Goal: Check status: Check status

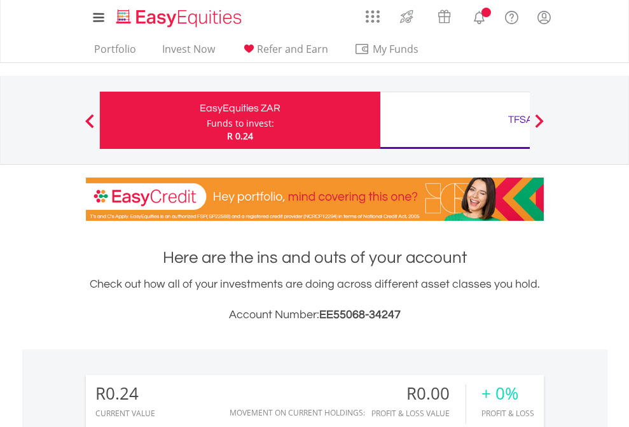
click at [207, 120] on div "Funds to invest:" at bounding box center [240, 123] width 67 height 13
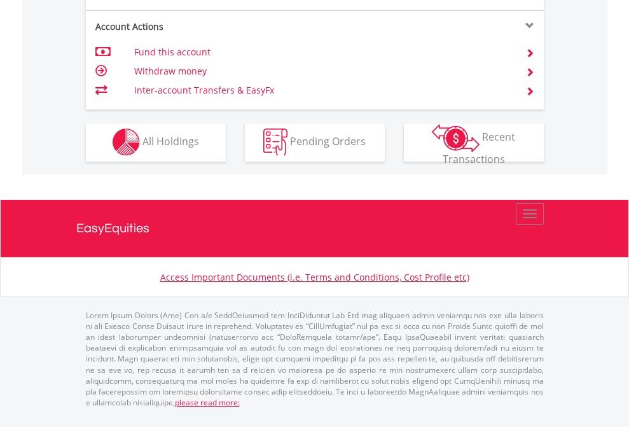
scroll to position [1189, 0]
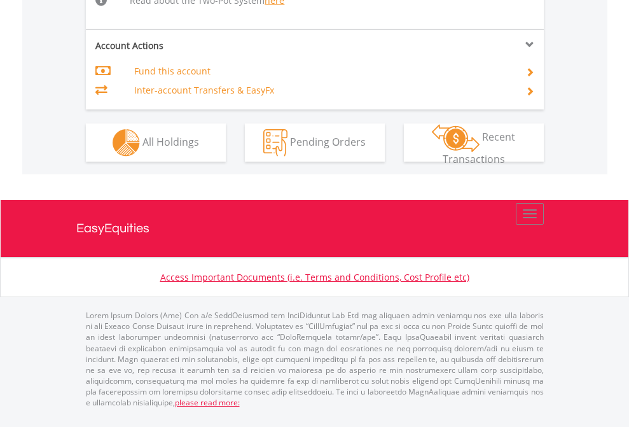
scroll to position [1293, 0]
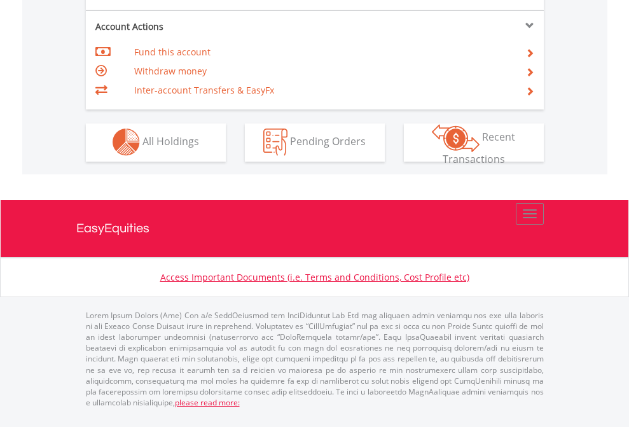
scroll to position [1189, 0]
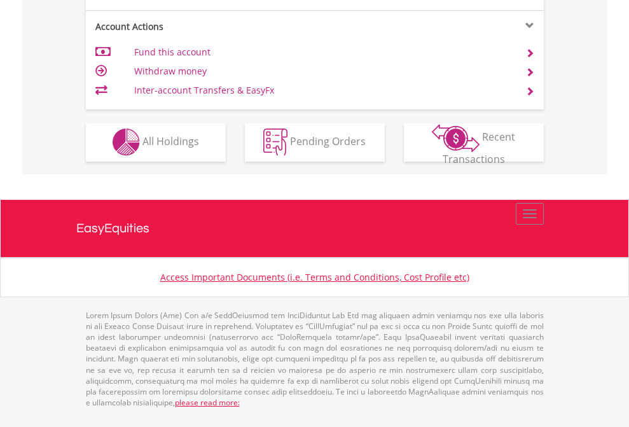
scroll to position [1189, 0]
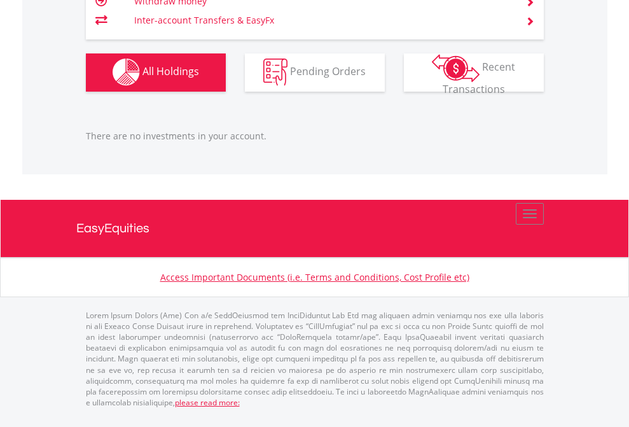
scroll to position [1259, 0]
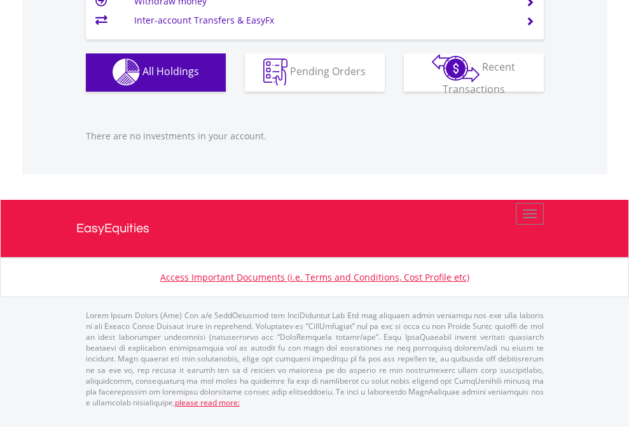
scroll to position [122, 200]
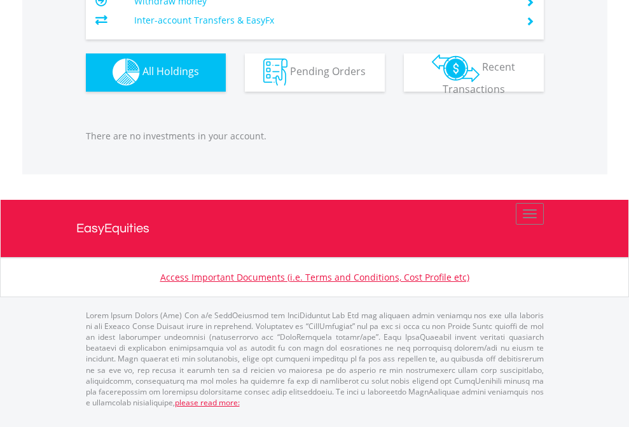
scroll to position [122, 200]
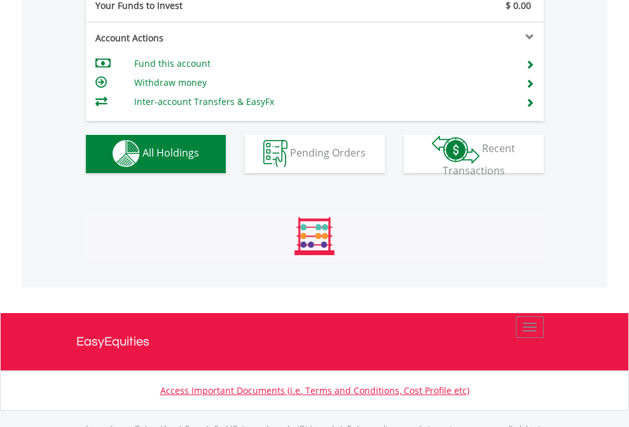
scroll to position [1259, 0]
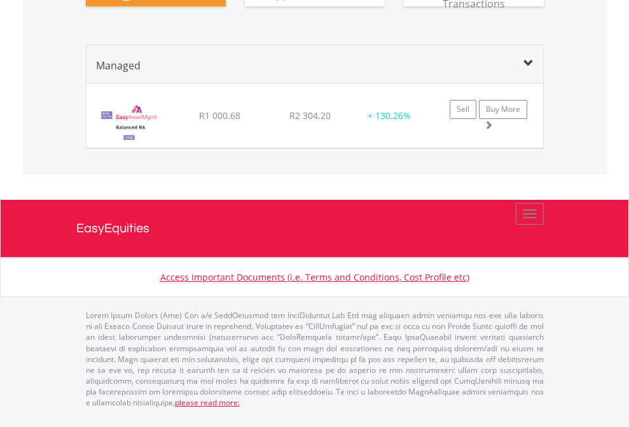
scroll to position [1492, 0]
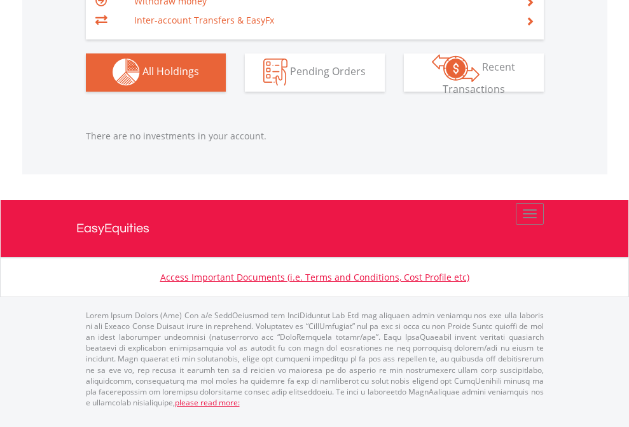
scroll to position [1259, 0]
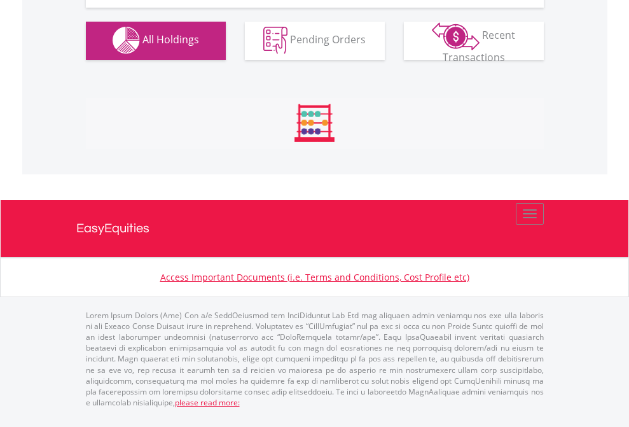
scroll to position [1259, 0]
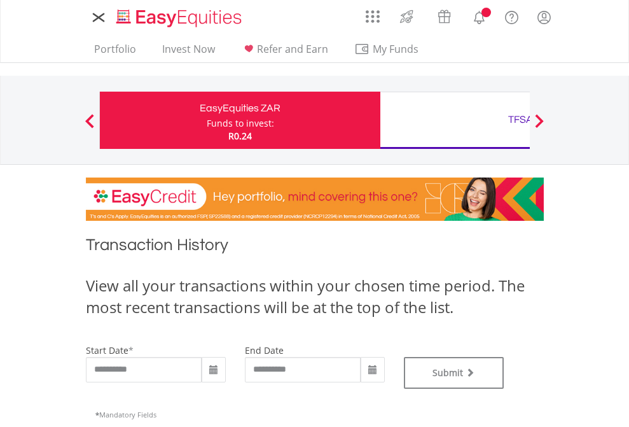
type input "**********"
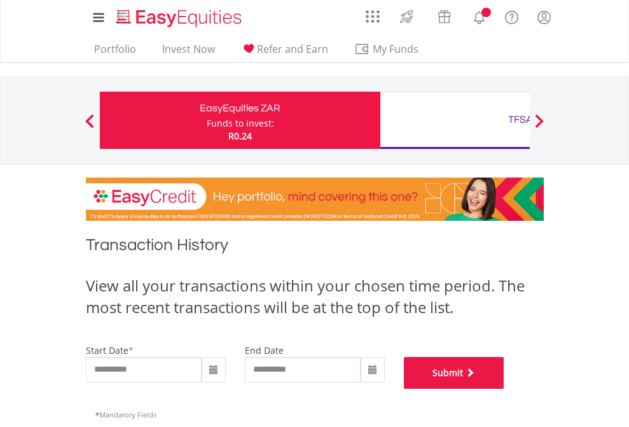
click at [504, 388] on button "Submit" at bounding box center [454, 373] width 100 height 32
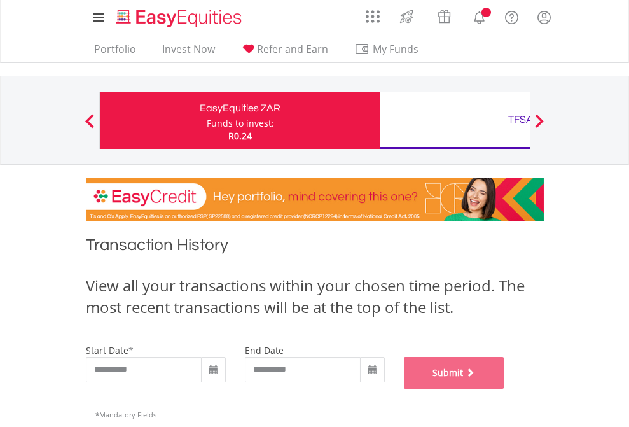
scroll to position [516, 0]
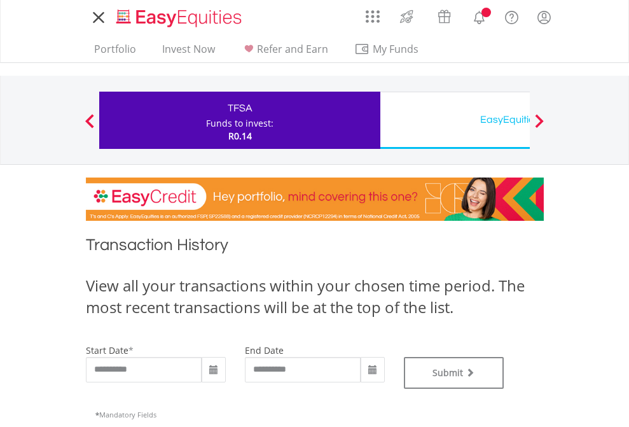
type input "**********"
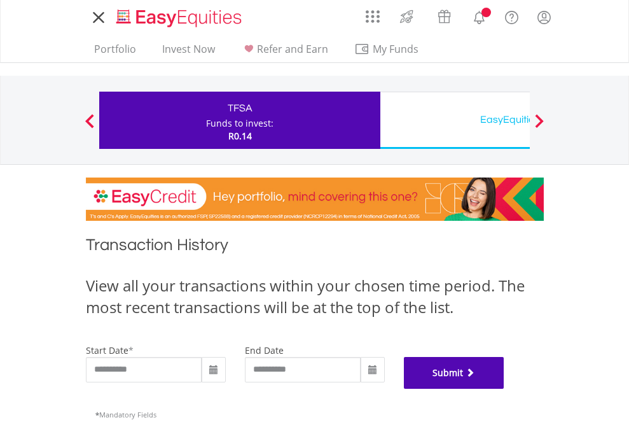
click at [504, 388] on button "Submit" at bounding box center [454, 373] width 100 height 32
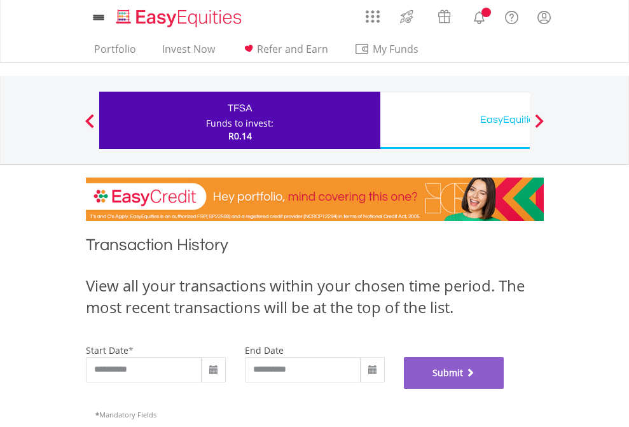
scroll to position [516, 0]
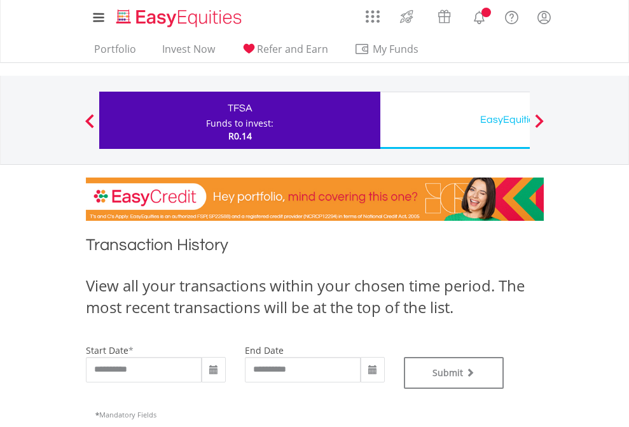
click at [454, 120] on div "EasyEquities USD" at bounding box center [520, 120] width 265 height 18
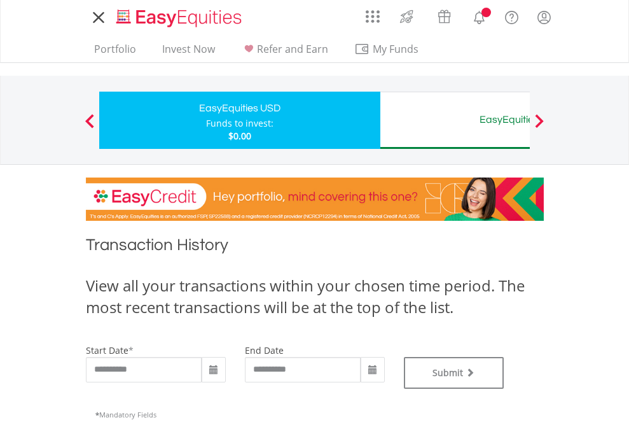
type input "**********"
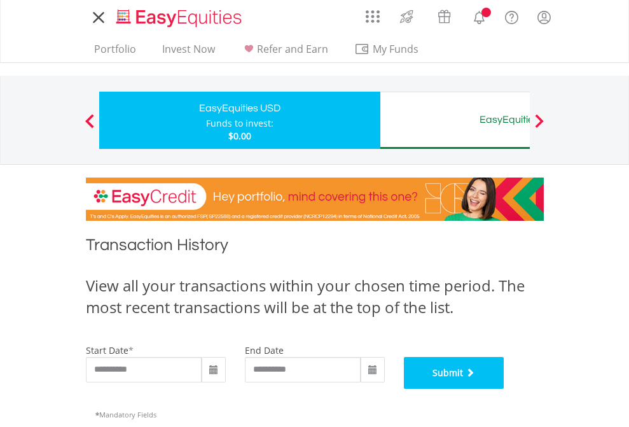
click at [504, 388] on button "Submit" at bounding box center [454, 373] width 100 height 32
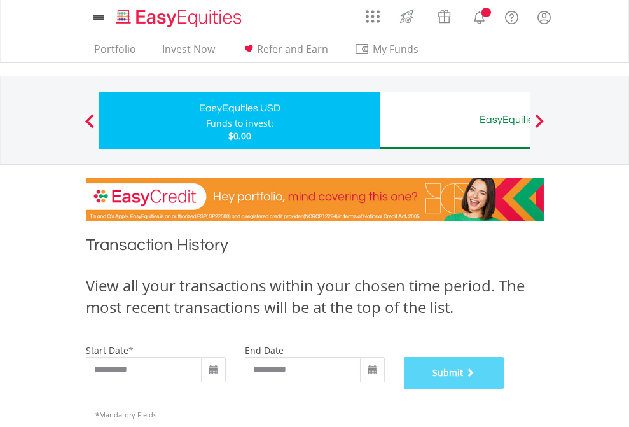
scroll to position [516, 0]
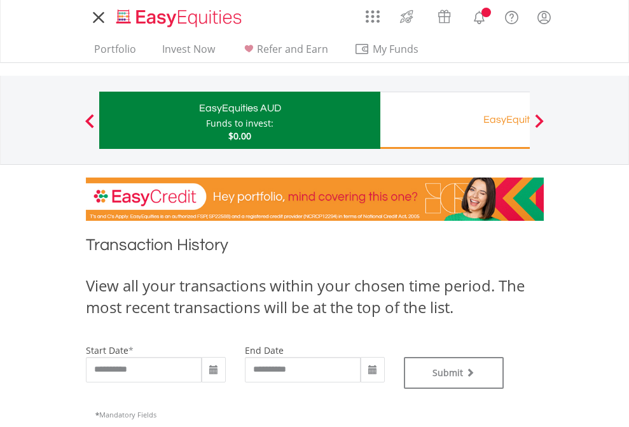
type input "**********"
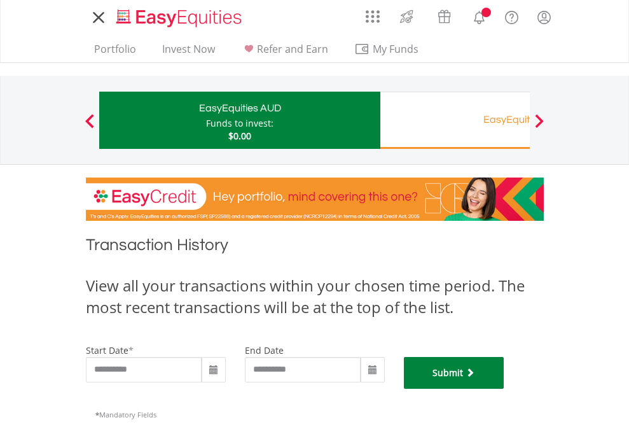
click at [504, 388] on button "Submit" at bounding box center [454, 373] width 100 height 32
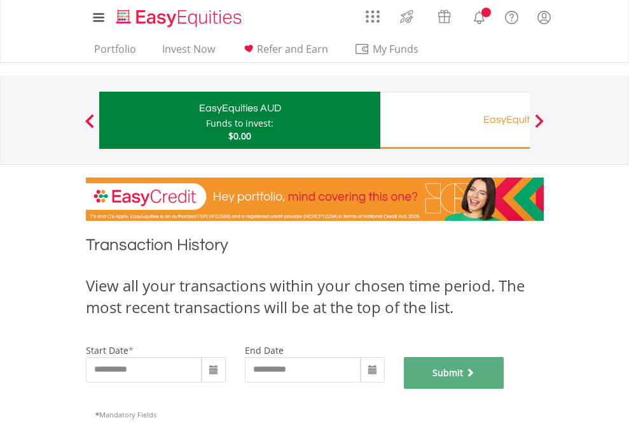
scroll to position [516, 0]
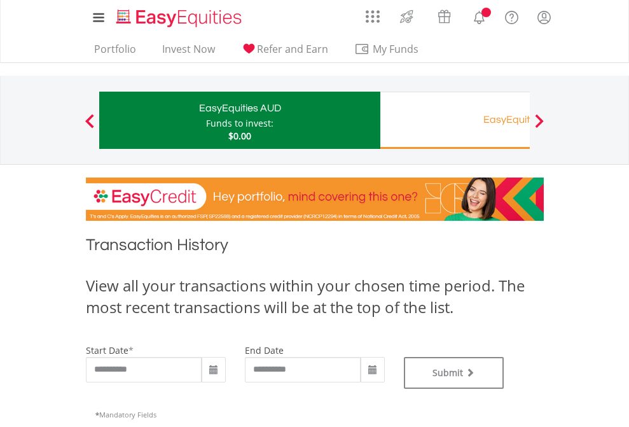
click at [454, 120] on div "EasyEquities RA" at bounding box center [520, 120] width 265 height 18
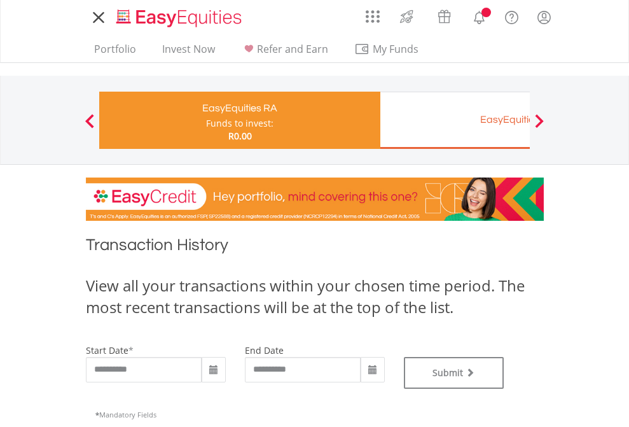
type input "**********"
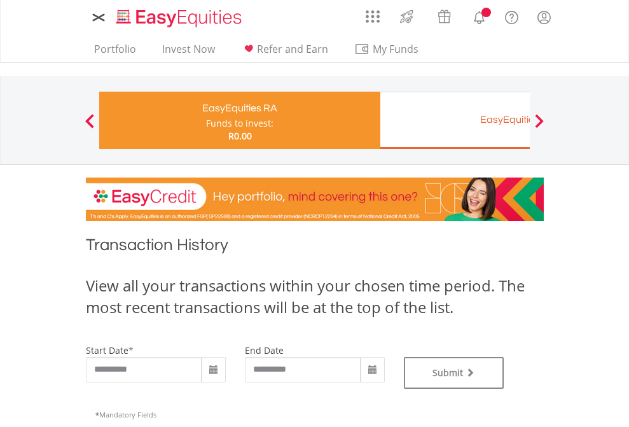
click at [454, 120] on div "EasyEquities EUR" at bounding box center [520, 120] width 265 height 18
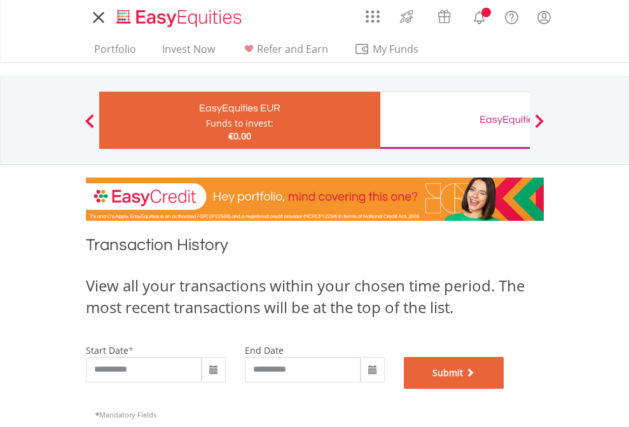
click at [504, 388] on button "Submit" at bounding box center [454, 373] width 100 height 32
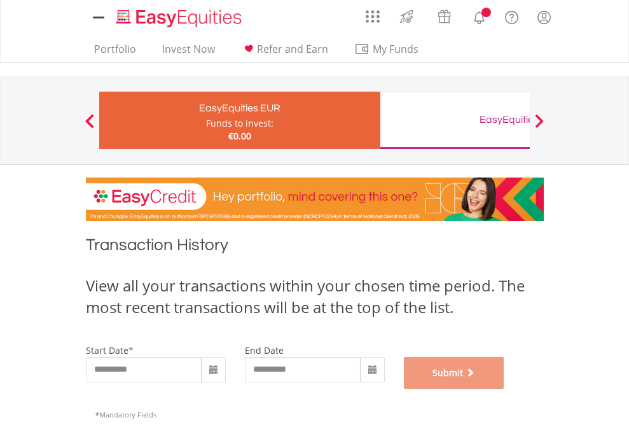
scroll to position [516, 0]
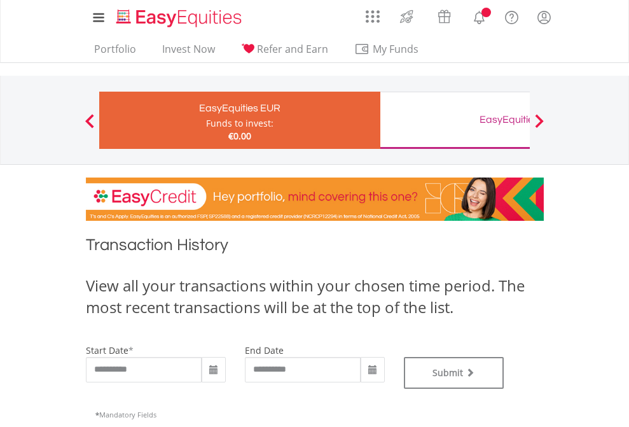
click at [454, 120] on div "EasyEquities GBP" at bounding box center [520, 120] width 265 height 18
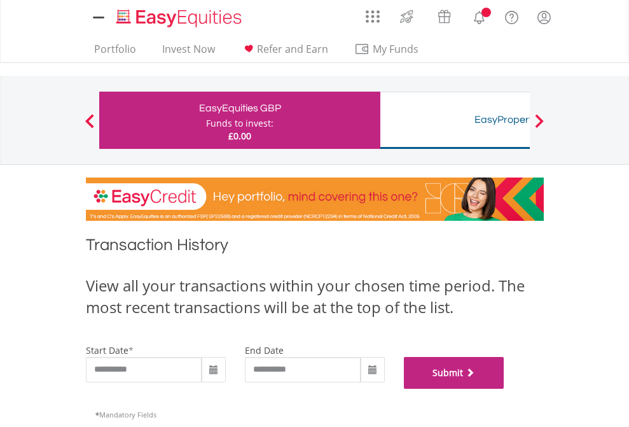
click at [504, 388] on button "Submit" at bounding box center [454, 373] width 100 height 32
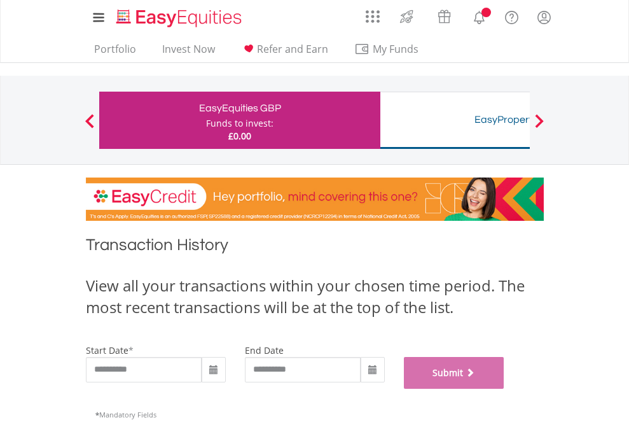
scroll to position [516, 0]
